Goal: Information Seeking & Learning: Find specific fact

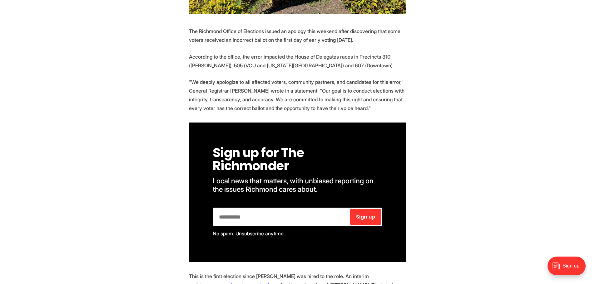
scroll to position [312, 0]
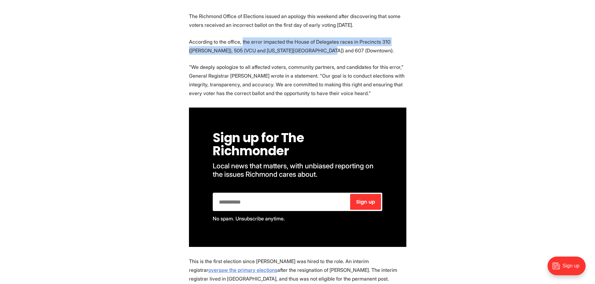
drag, startPoint x: 306, startPoint y: 38, endPoint x: 241, endPoint y: 30, distance: 65.4
click at [241, 37] on p "According to the office, the error impacted the House of Delegates races in Pre…" at bounding box center [297, 45] width 217 height 17
copy p "the error impacted the House of Delegates races in [GEOGRAPHIC_DATA] 310 ([PERS…"
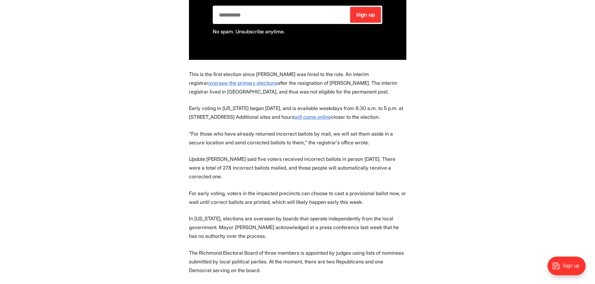
scroll to position [520, 0]
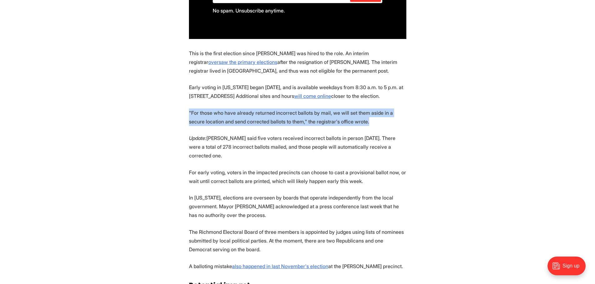
drag, startPoint x: 353, startPoint y: 108, endPoint x: 180, endPoint y: 102, distance: 173.0
click at [180, 102] on section "The Richmond Office of Elections issued an apology this weekend after discoveri…" at bounding box center [297, 153] width 595 height 698
copy p ""For those who have already returned incorrect ballots by mail, we will set the…"
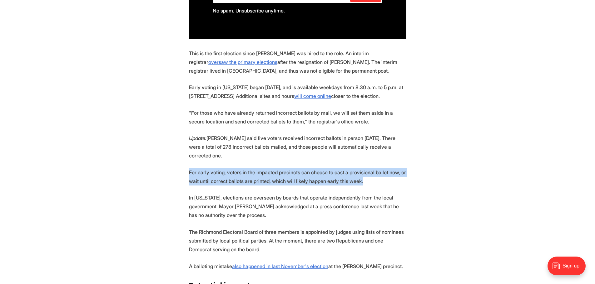
drag, startPoint x: 362, startPoint y: 159, endPoint x: 182, endPoint y: 152, distance: 180.2
click at [182, 152] on section "The Richmond Office of Elections issued an apology this weekend after discoveri…" at bounding box center [297, 153] width 595 height 698
copy p "For early voting, voters in the impacted precincts can choose to cast a provisi…"
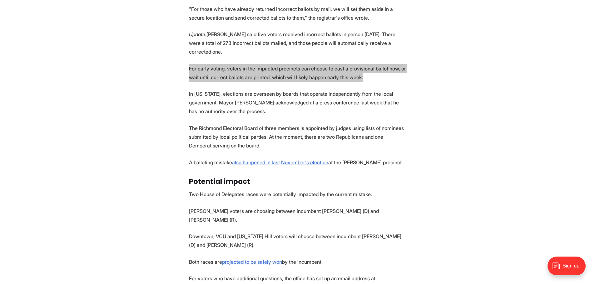
scroll to position [676, 0]
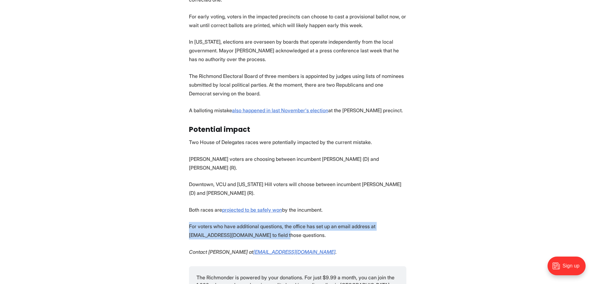
drag, startPoint x: 258, startPoint y: 204, endPoint x: 181, endPoint y: 196, distance: 77.6
copy p "For voters who have additional questions, the office has set up an email addres…"
